Goal: Transaction & Acquisition: Download file/media

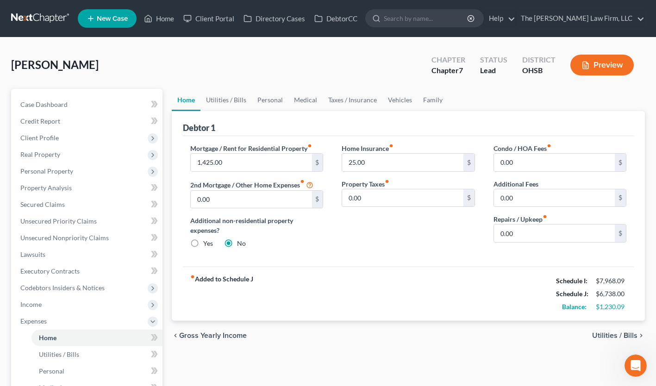
click at [440, 18] on input "search" at bounding box center [426, 18] width 85 height 17
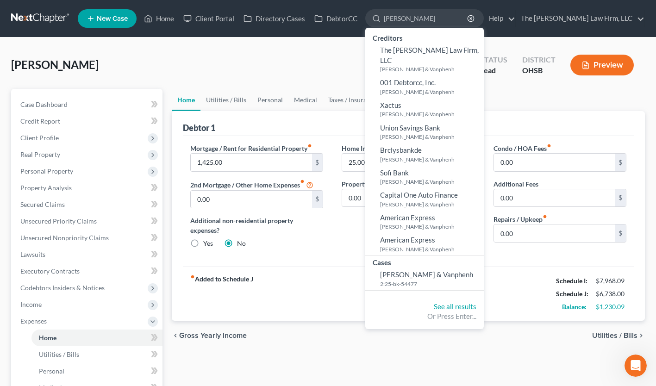
type input "[PERSON_NAME]"
click at [457, 270] on span "[PERSON_NAME] & Vanphenh" at bounding box center [426, 274] width 93 height 8
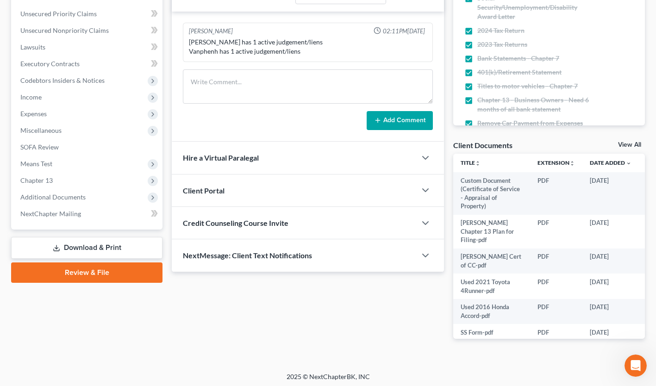
scroll to position [210, 0]
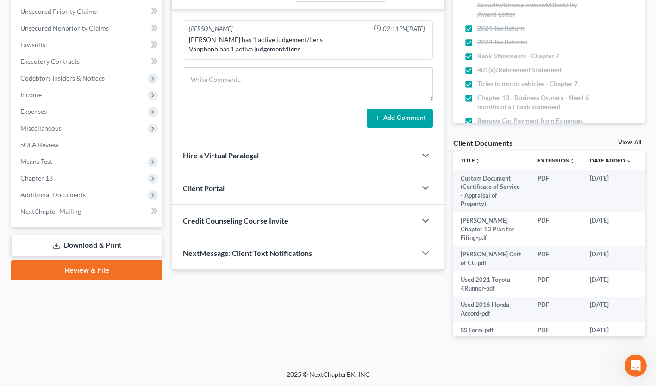
click at [56, 194] on span "Additional Documents" at bounding box center [52, 195] width 65 height 8
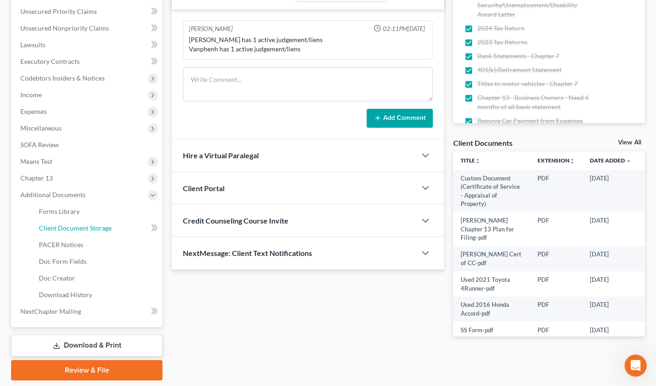
click at [67, 233] on link "Client Document Storage" at bounding box center [96, 228] width 131 height 17
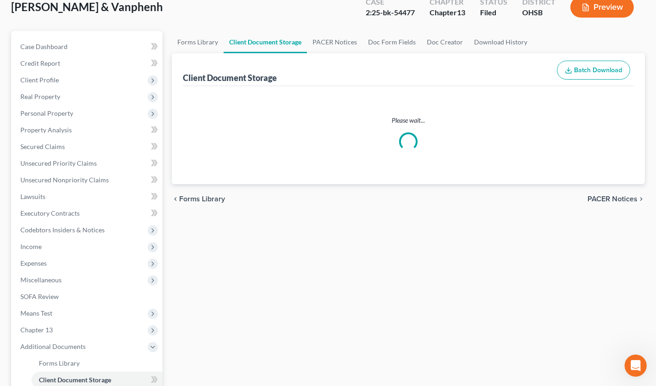
select select "52"
select select "61"
select select "7"
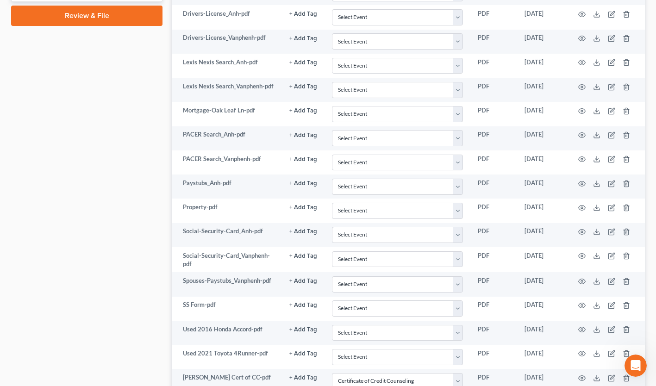
scroll to position [565, 0]
click at [598, 233] on icon at bounding box center [596, 231] width 7 height 7
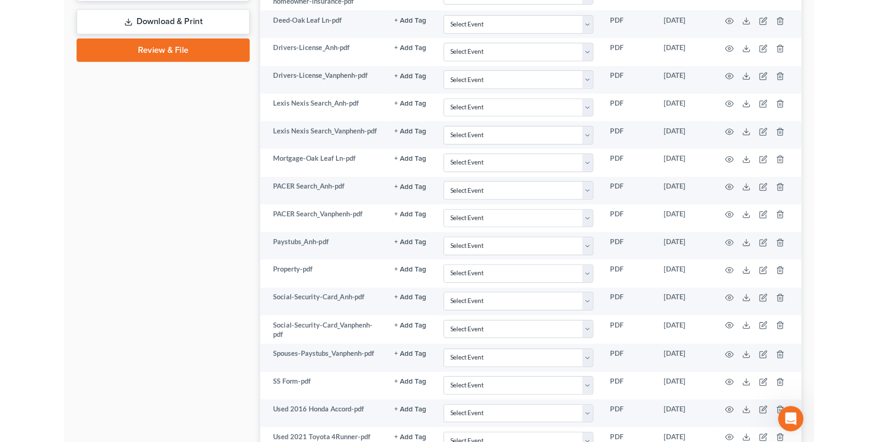
scroll to position [318, 0]
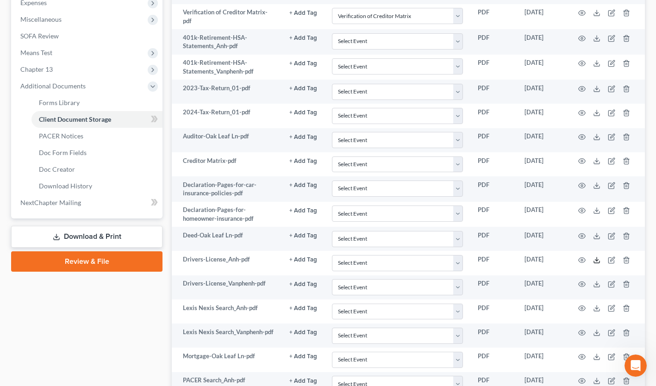
click at [597, 261] on line at bounding box center [597, 259] width 0 height 4
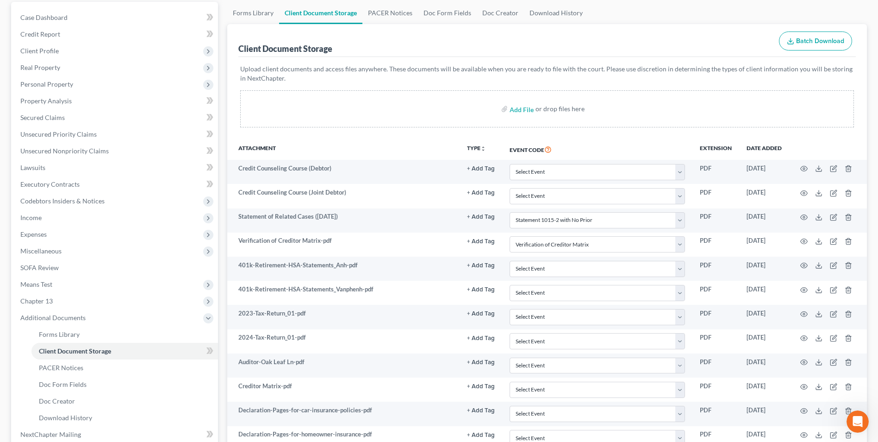
scroll to position [0, 0]
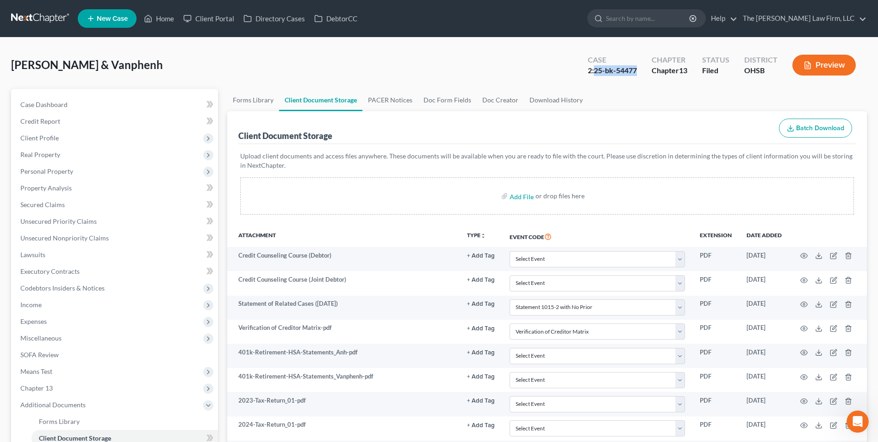
drag, startPoint x: 595, startPoint y: 69, endPoint x: 638, endPoint y: 74, distance: 42.8
click at [638, 74] on div "Case 2:25-bk-54477" at bounding box center [612, 65] width 64 height 27
copy div "25-bk-54477"
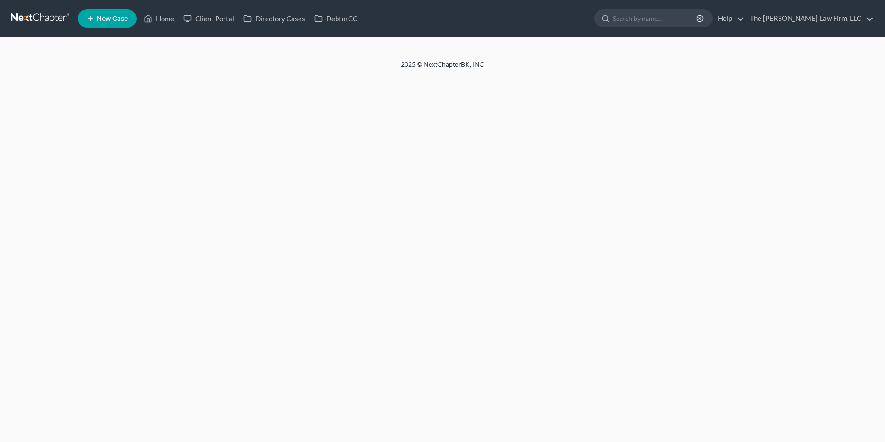
select select "52"
select select "61"
select select "7"
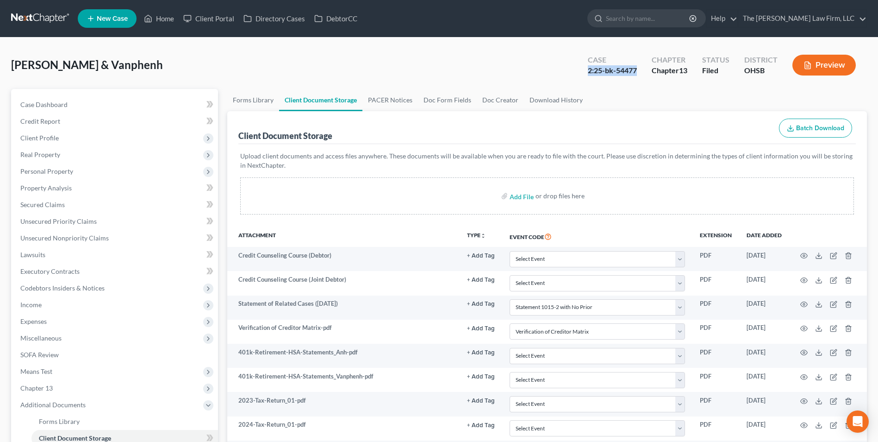
drag, startPoint x: 637, startPoint y: 72, endPoint x: 587, endPoint y: 69, distance: 50.1
click at [587, 69] on div "Case 2:25-bk-54477" at bounding box center [612, 65] width 64 height 27
copy div "2:25-bk-54477"
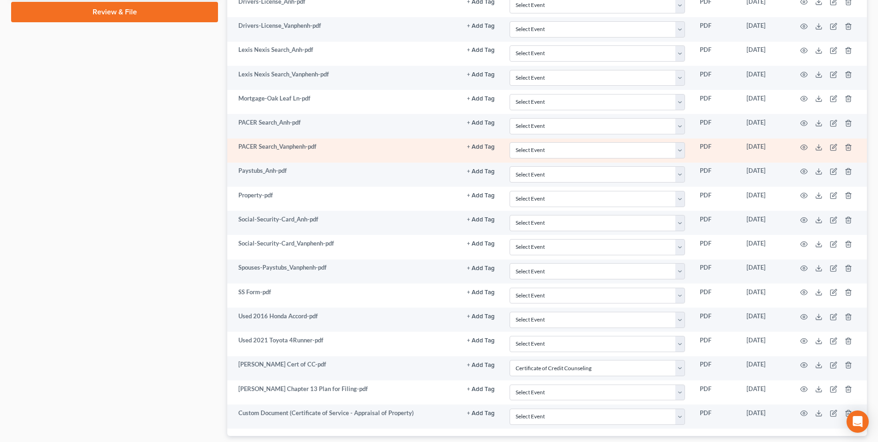
scroll to position [627, 0]
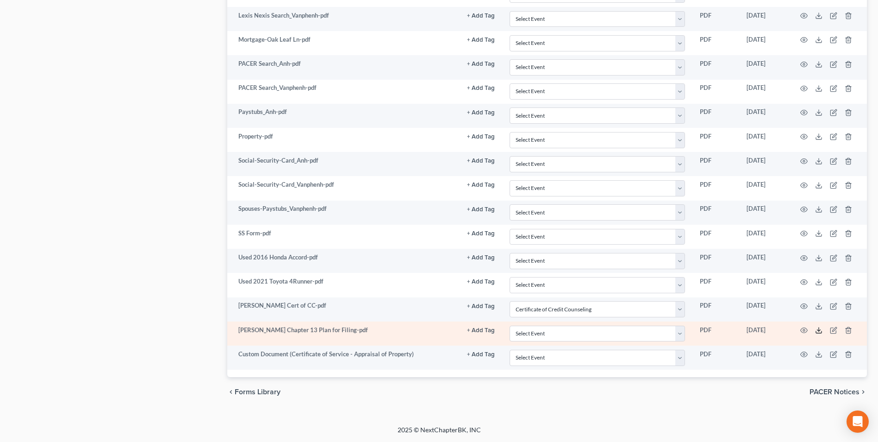
click at [817, 331] on icon at bounding box center [818, 329] width 7 height 7
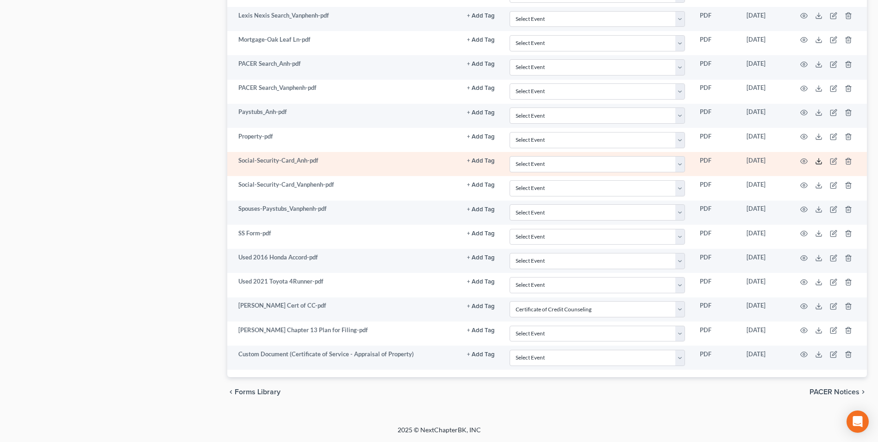
click at [818, 161] on icon at bounding box center [818, 160] width 7 height 7
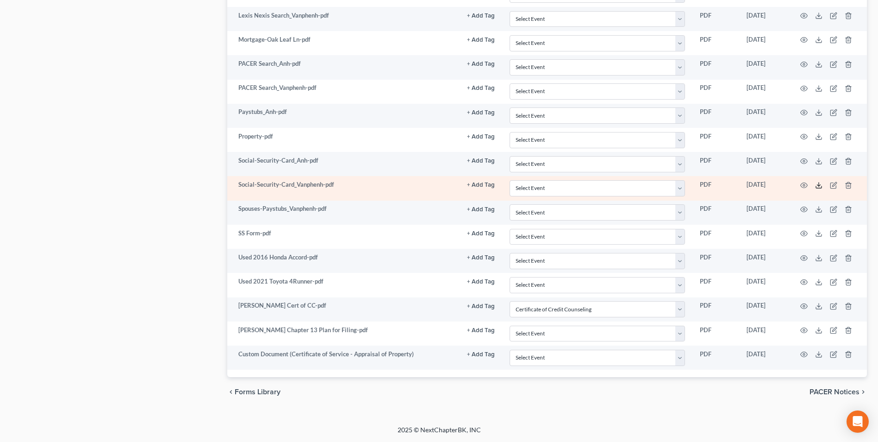
click at [818, 187] on icon at bounding box center [818, 184] width 7 height 7
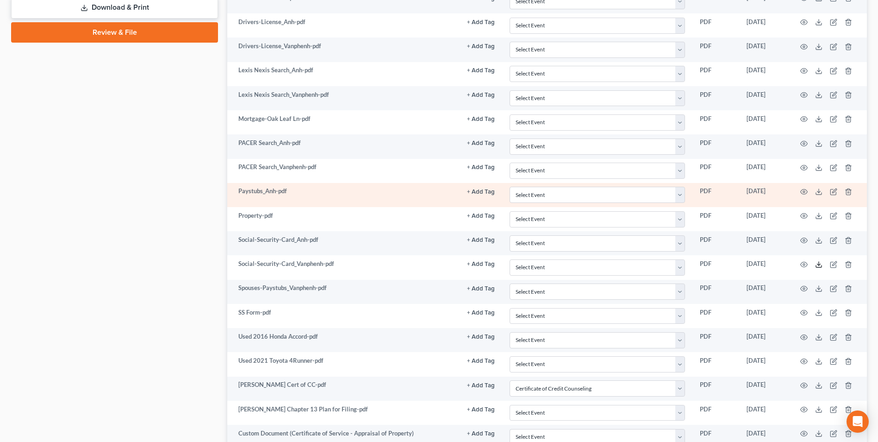
scroll to position [555, 0]
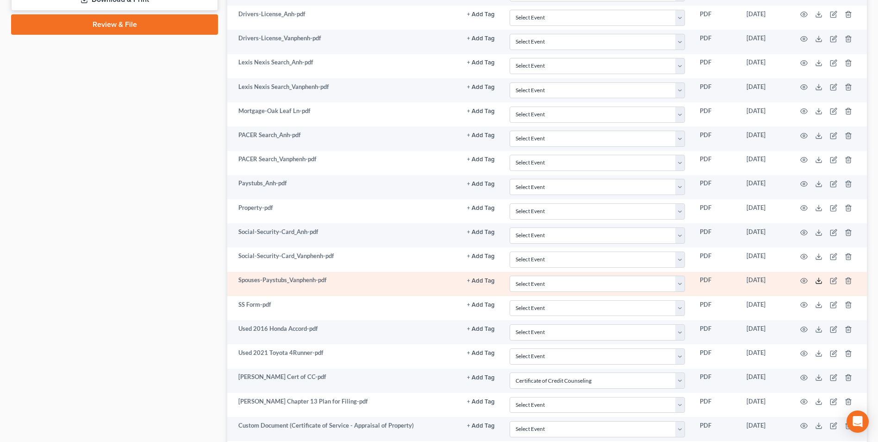
click at [818, 282] on icon at bounding box center [818, 280] width 7 height 7
